Goal: Register for event/course

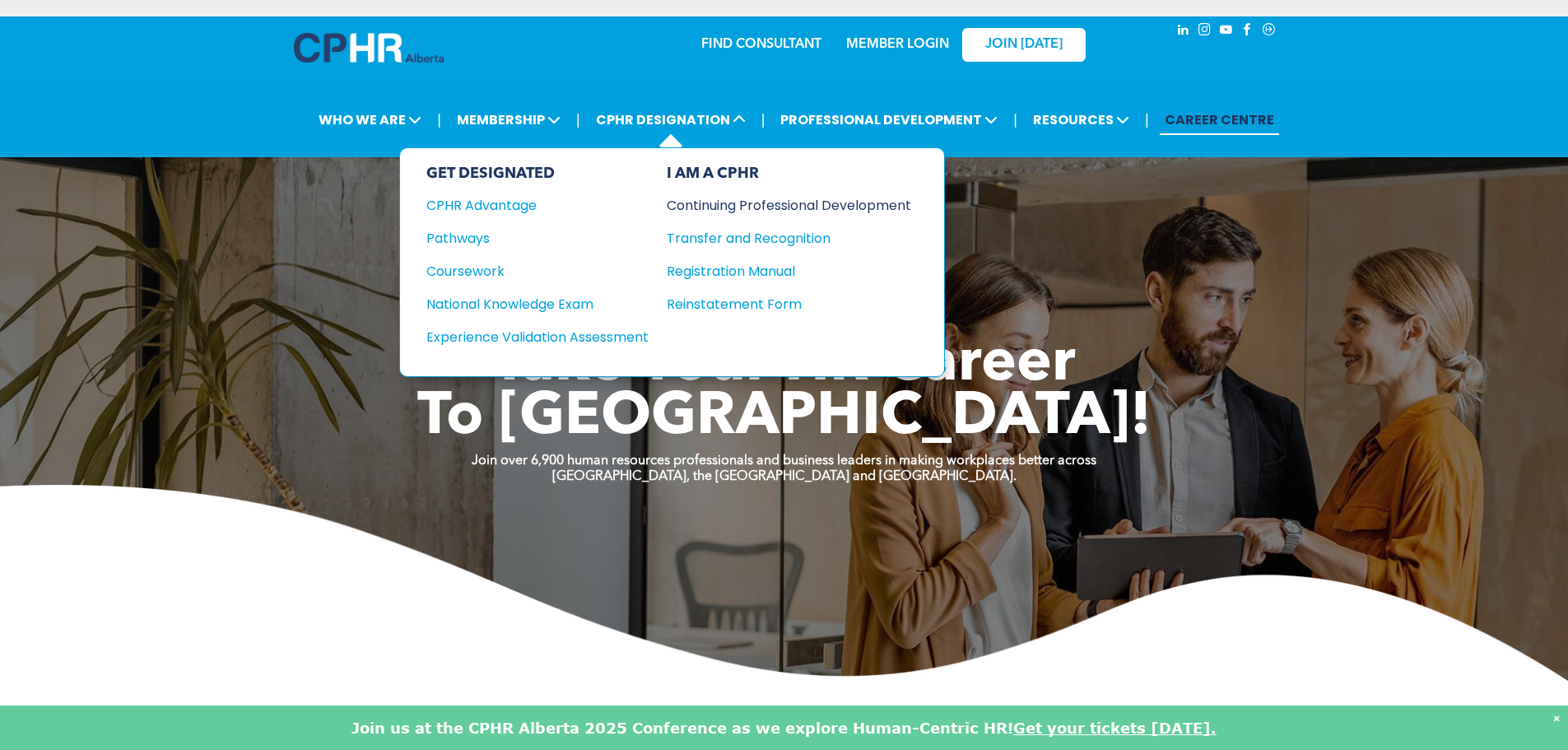
click at [754, 206] on div "Continuing Professional Development" at bounding box center [776, 205] width 220 height 21
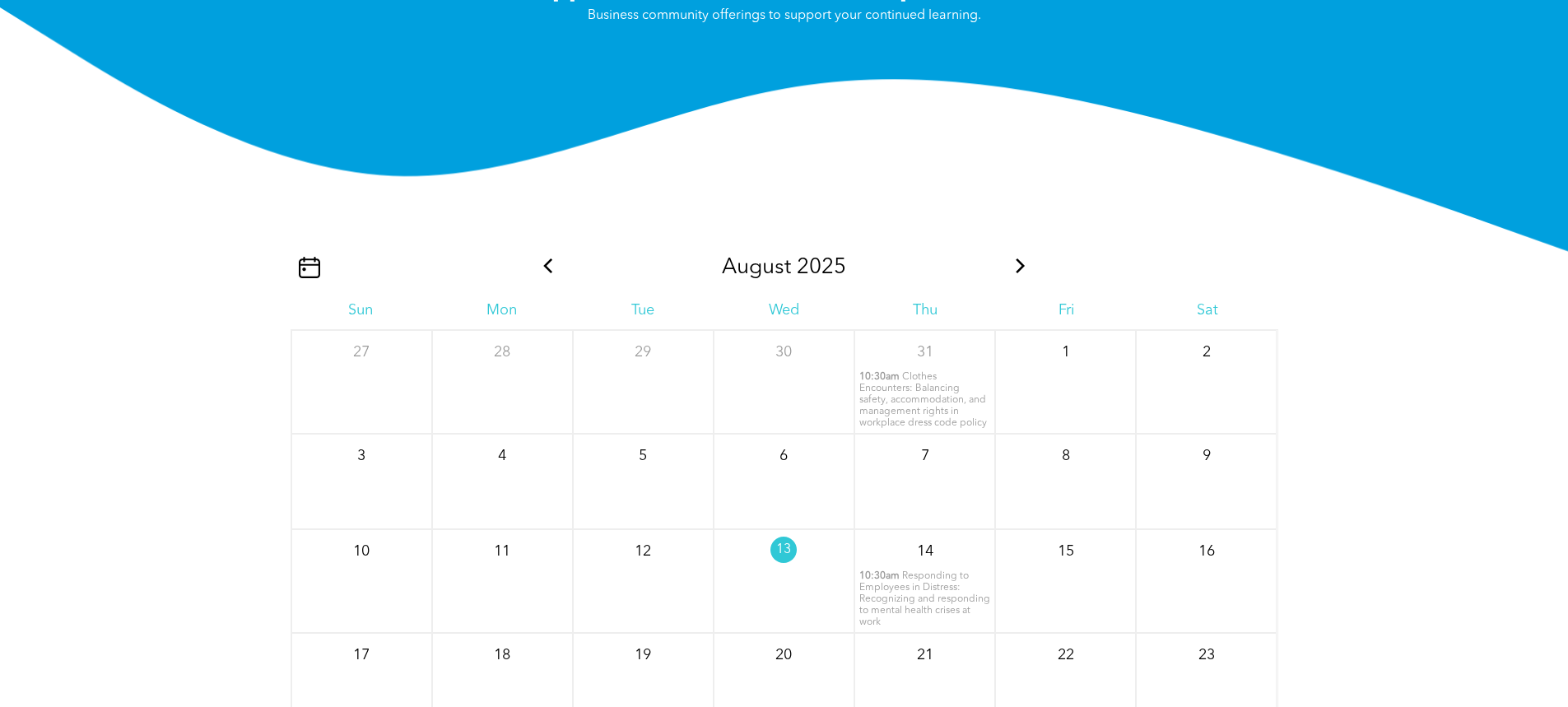
scroll to position [1975, 0]
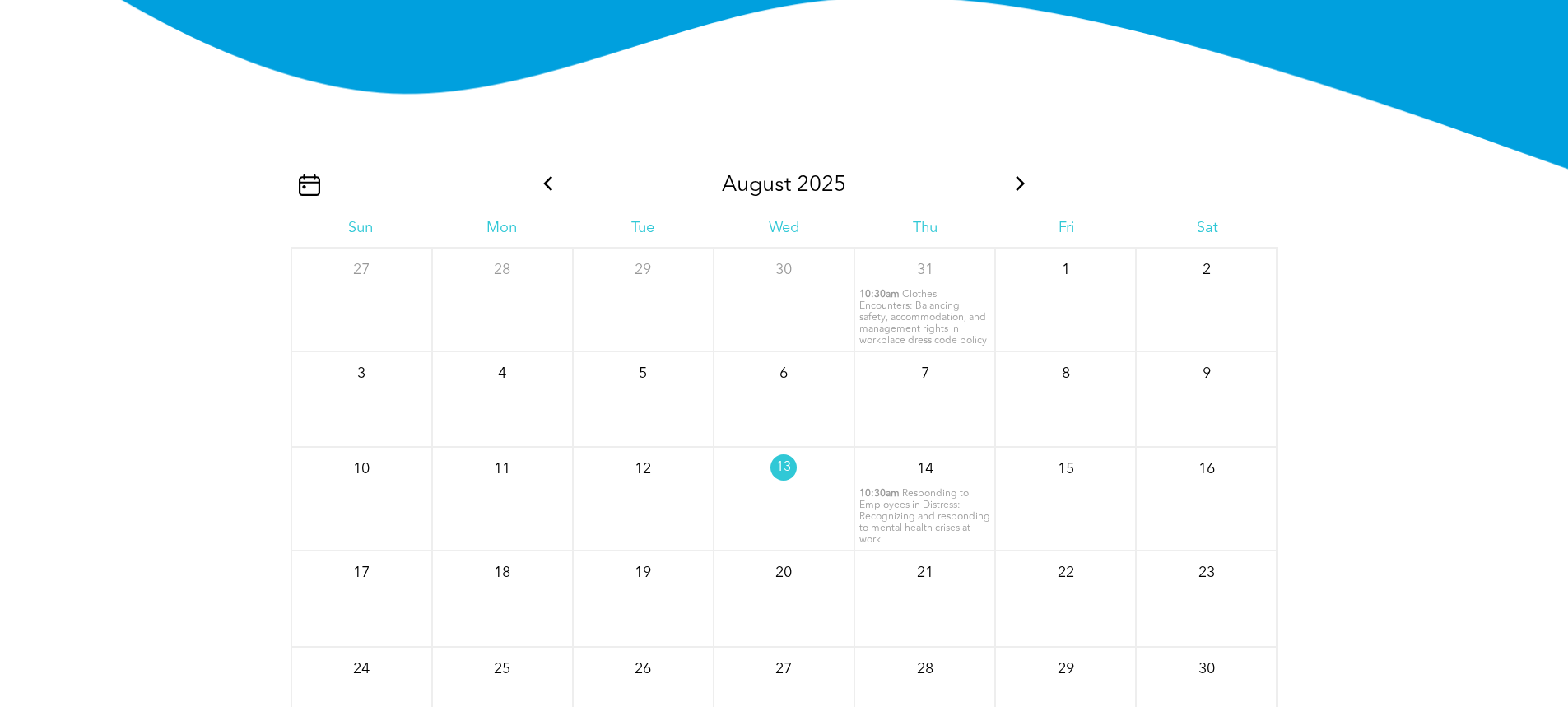
click at [934, 345] on span "Clothes Encounters: Balancing safety, accommodation, and management rights in w…" at bounding box center [923, 317] width 128 height 56
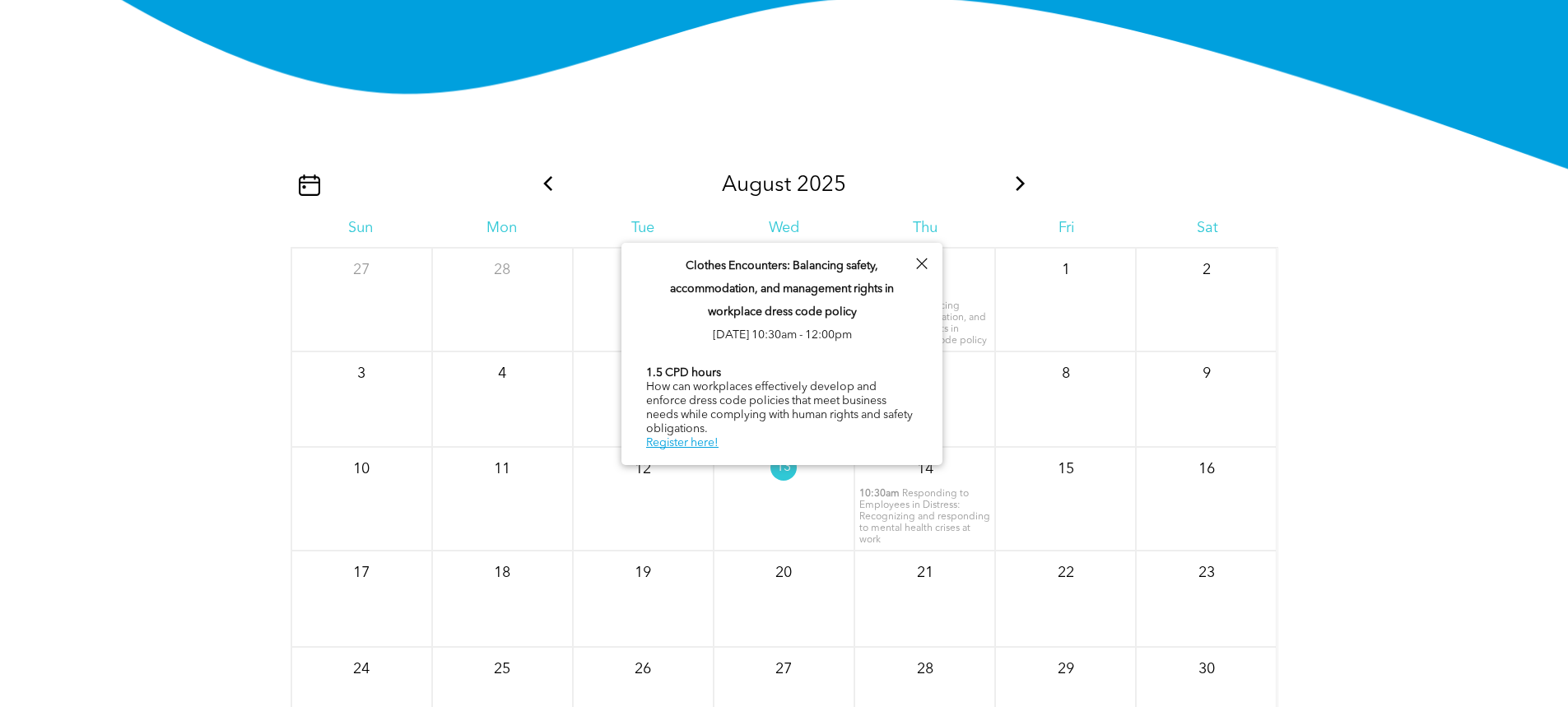
click at [941, 510] on span "Responding to Employees in Distress: Recognizing and responding to mental healt…" at bounding box center [925, 517] width 131 height 56
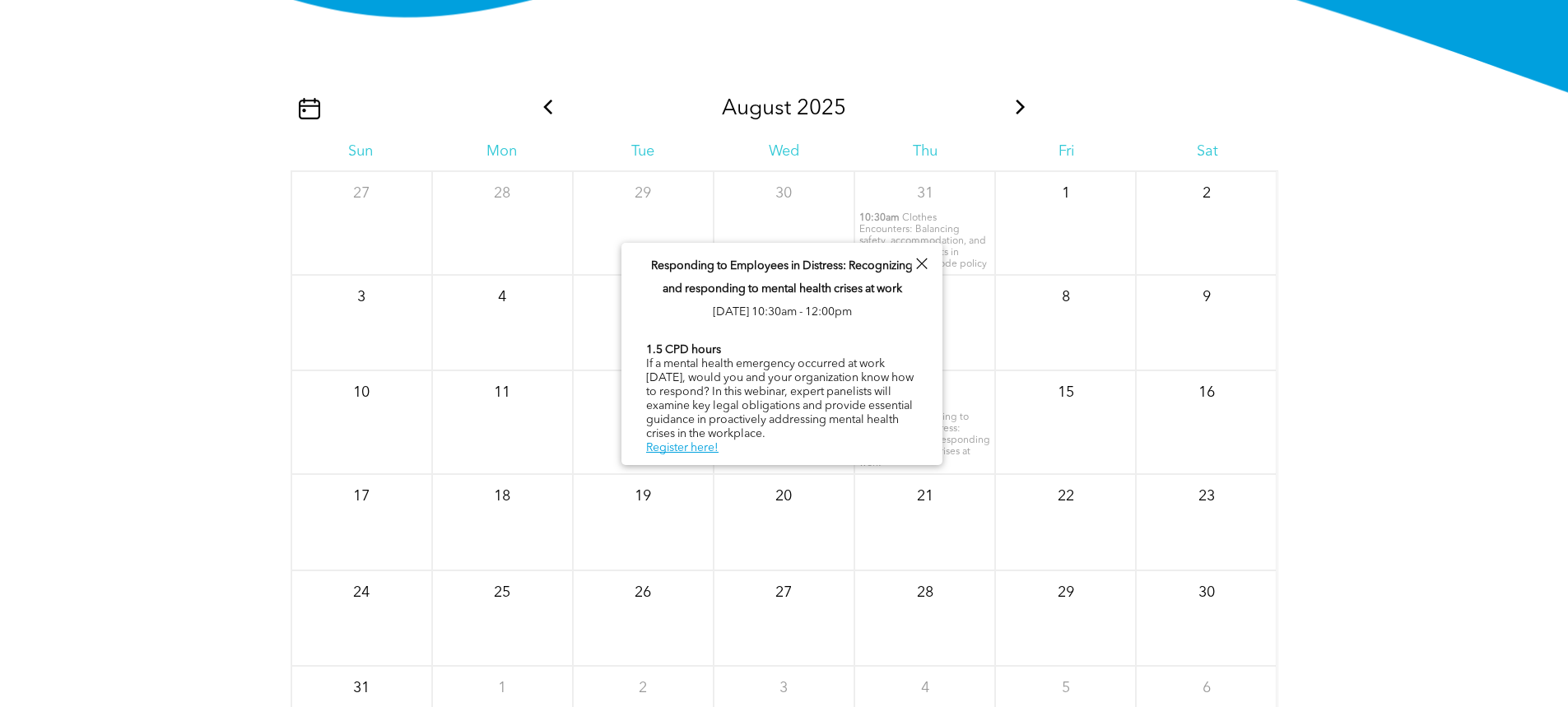
scroll to position [2140, 0]
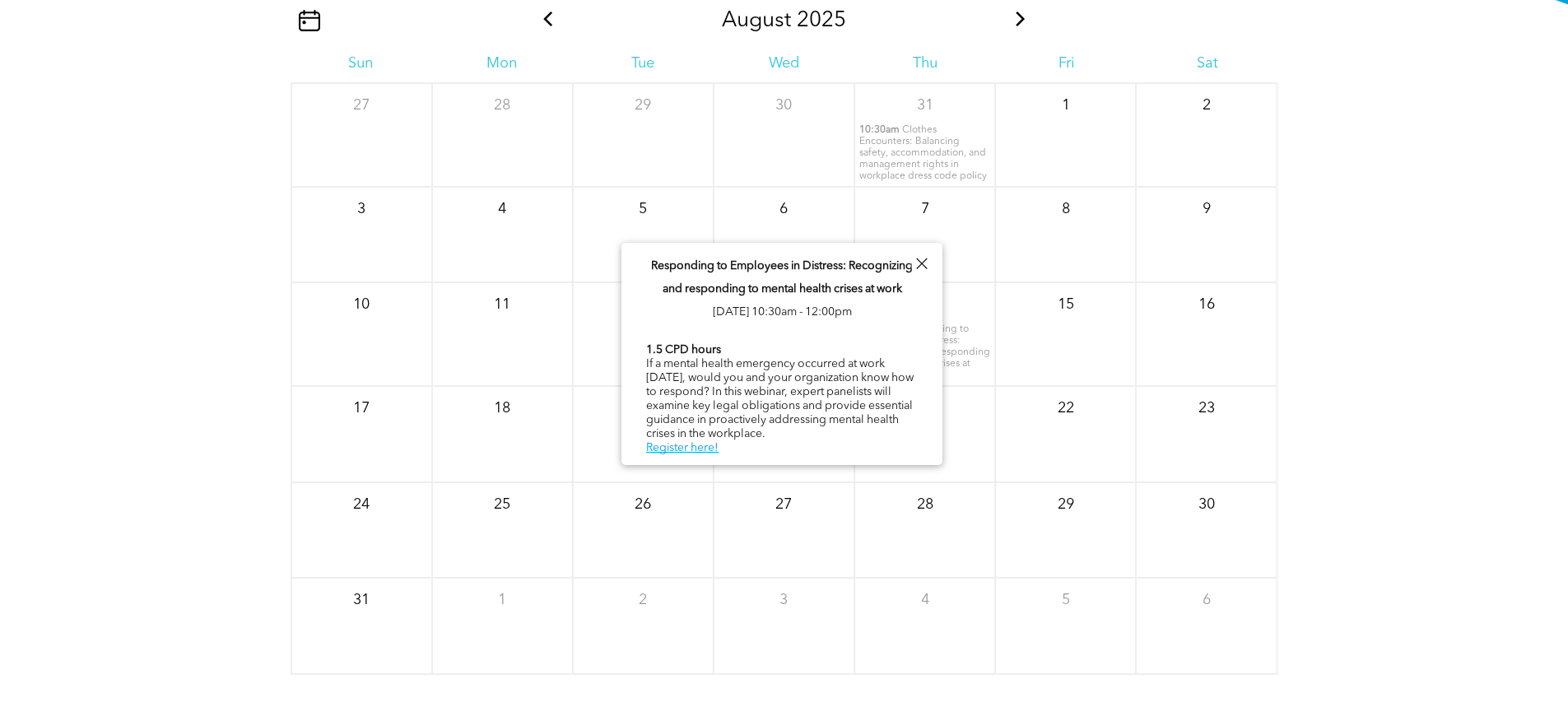
click at [918, 258] on div at bounding box center [921, 263] width 22 height 22
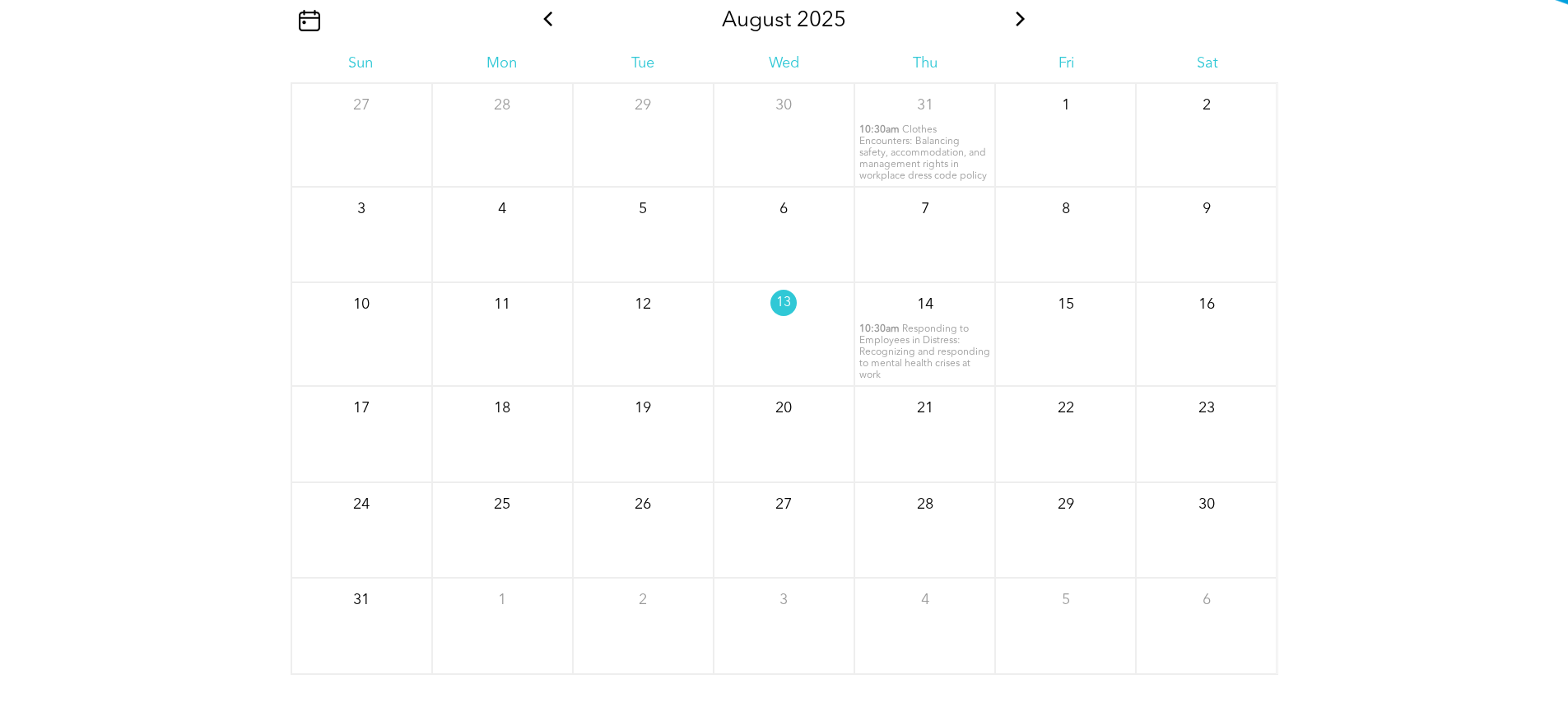
scroll to position [2057, 0]
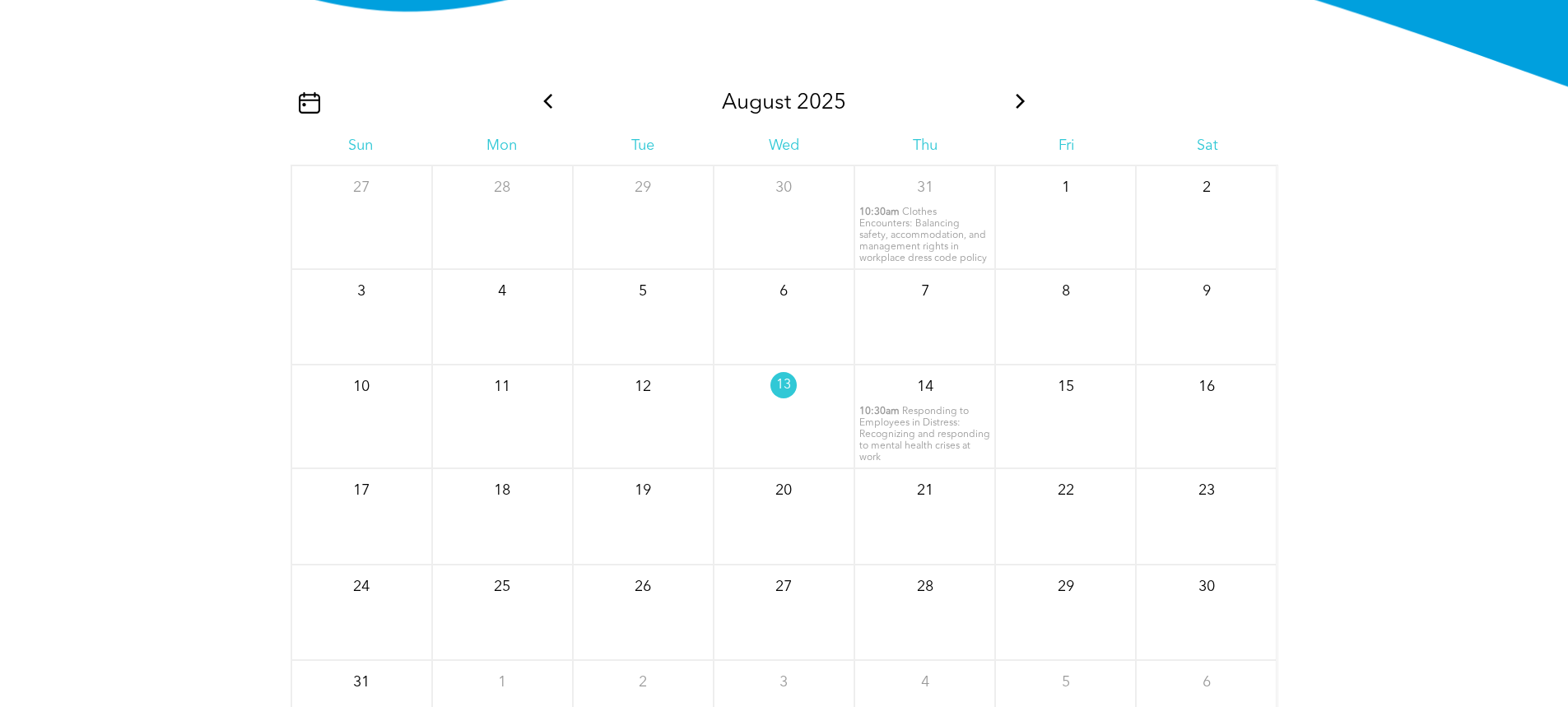
click at [1023, 108] on icon at bounding box center [1020, 101] width 21 height 15
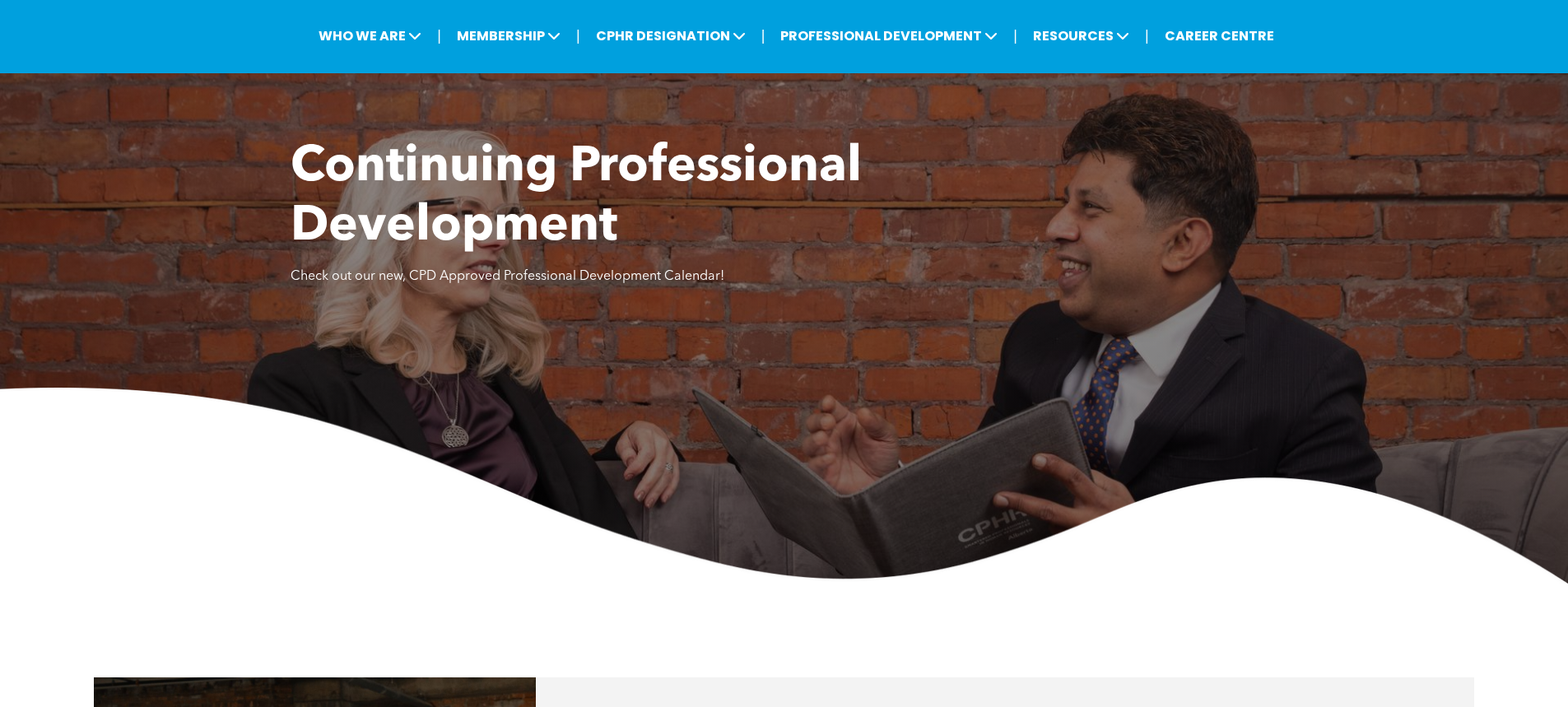
scroll to position [0, 0]
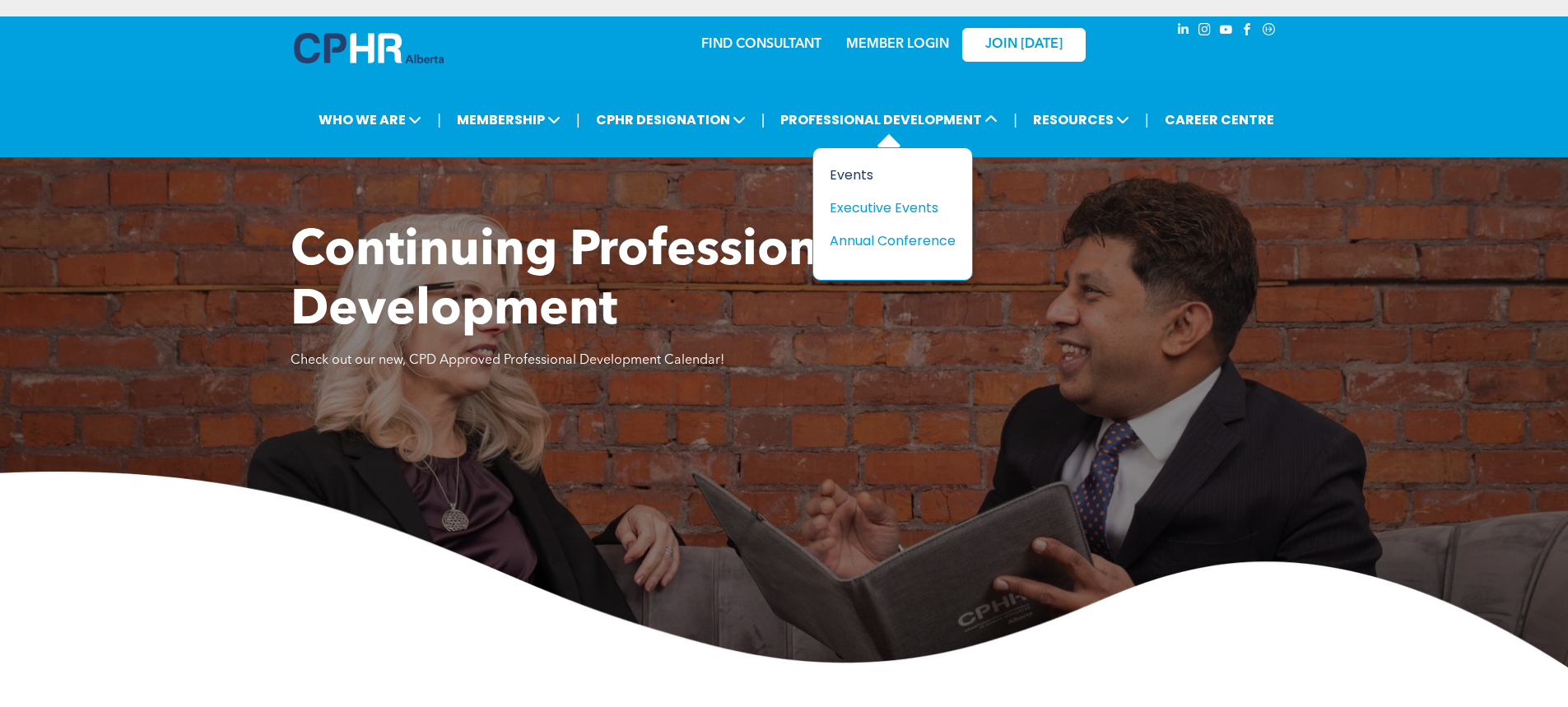
click at [864, 175] on div "Events" at bounding box center [886, 175] width 114 height 21
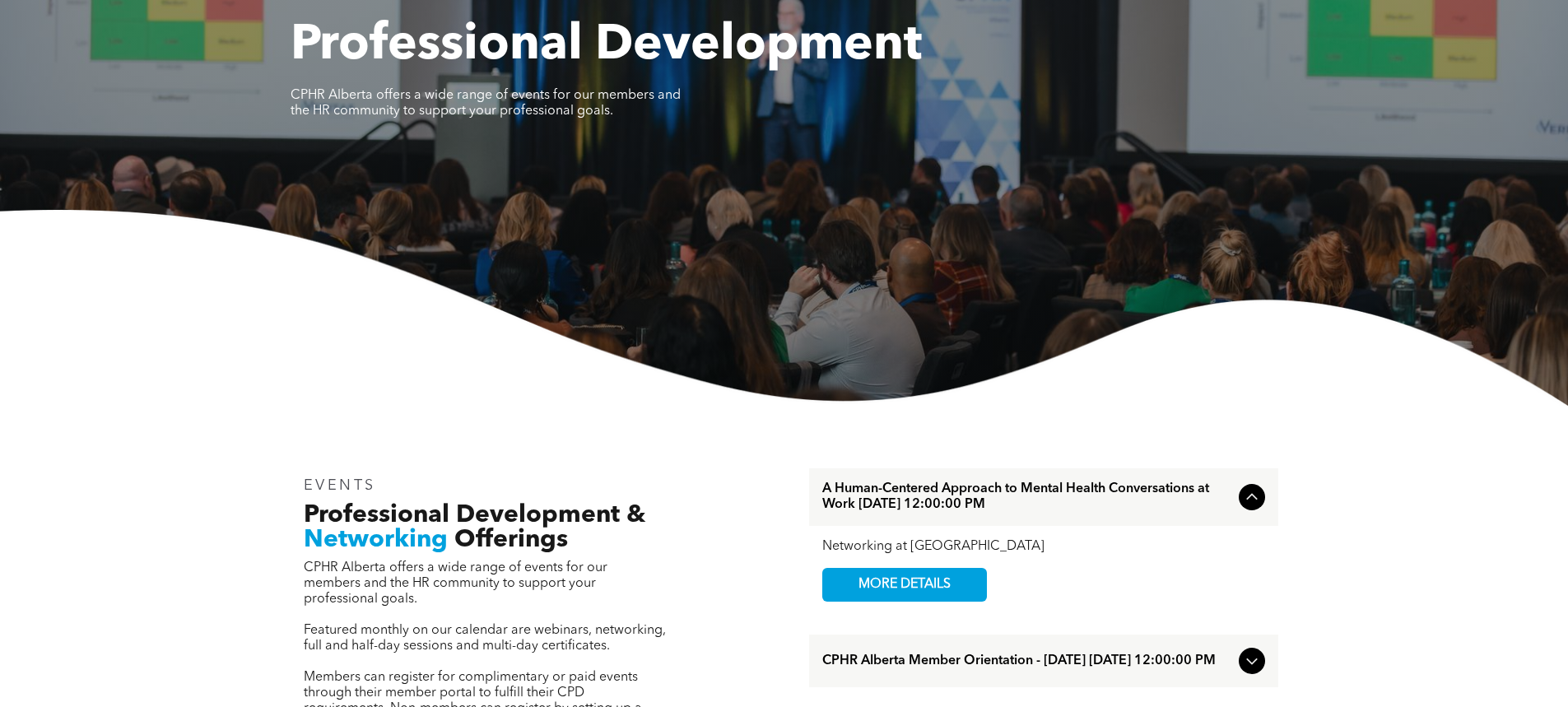
scroll to position [247, 0]
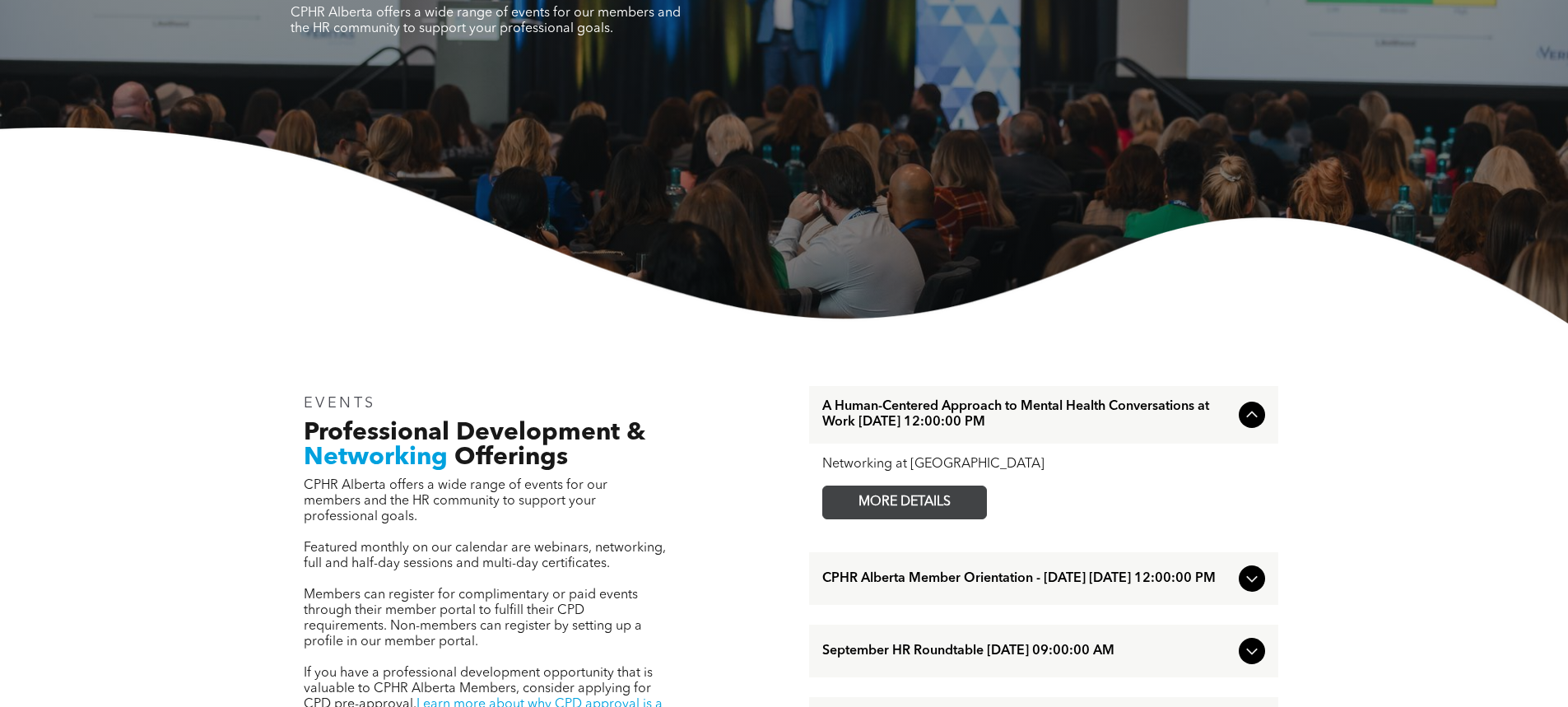
click at [927, 513] on span "MORE DETAILS" at bounding box center [904, 502] width 130 height 32
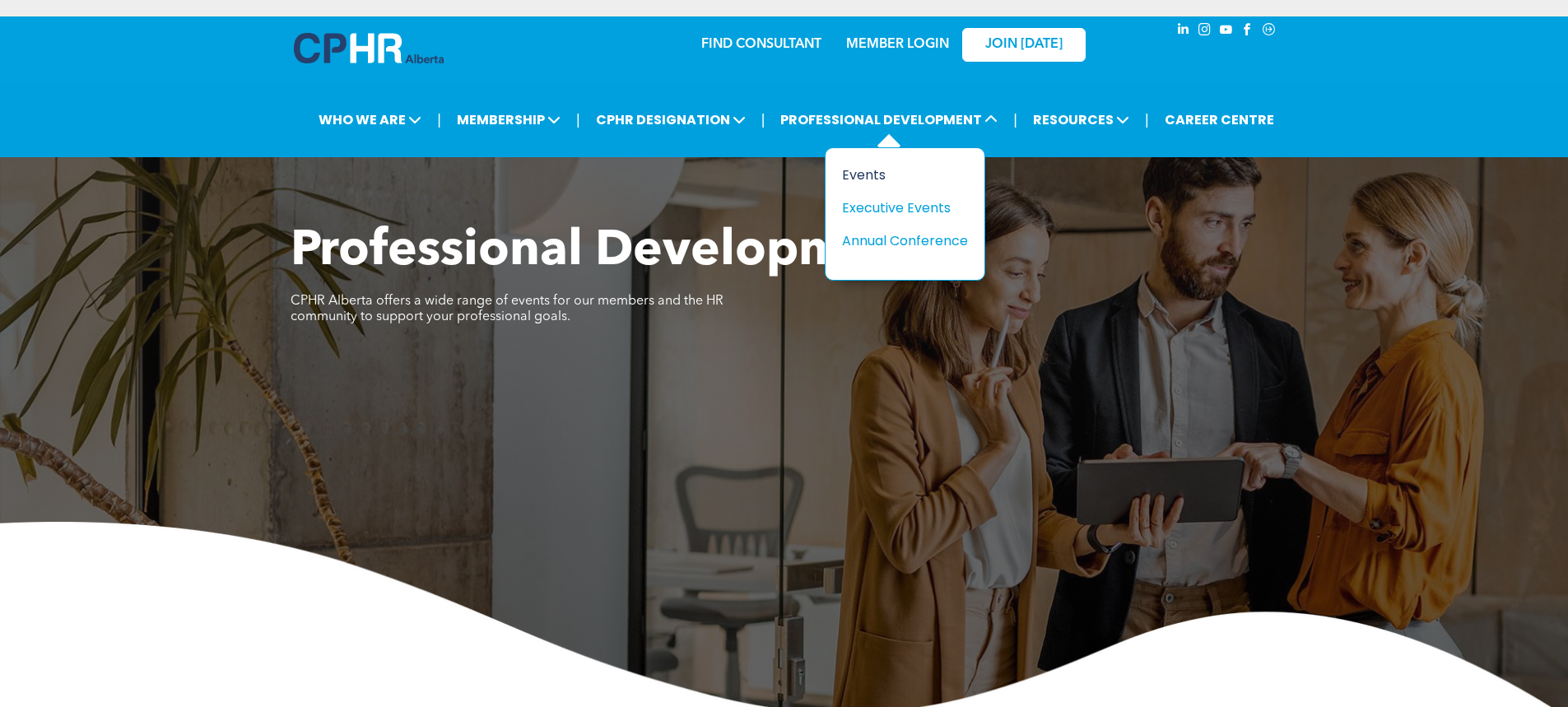
click at [886, 173] on div "Events" at bounding box center [898, 175] width 114 height 21
